Goal: Task Accomplishment & Management: Manage account settings

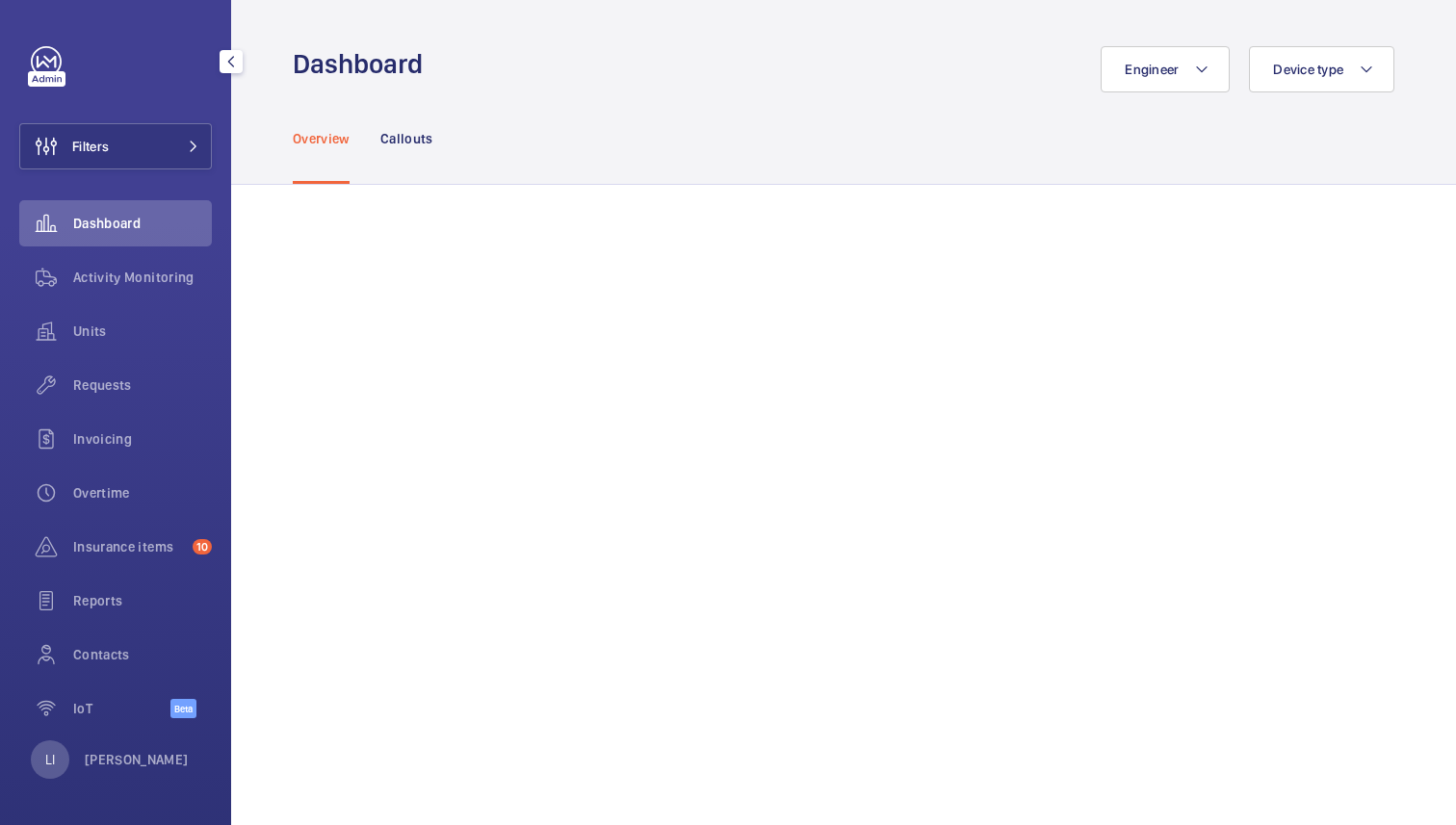
click at [123, 748] on div "LI Lina Ichiki" at bounding box center [110, 760] width 157 height 39
click at [94, 496] on span "Overtime" at bounding box center [142, 493] width 139 height 19
